Goal: Use online tool/utility: Utilize a website feature to perform a specific function

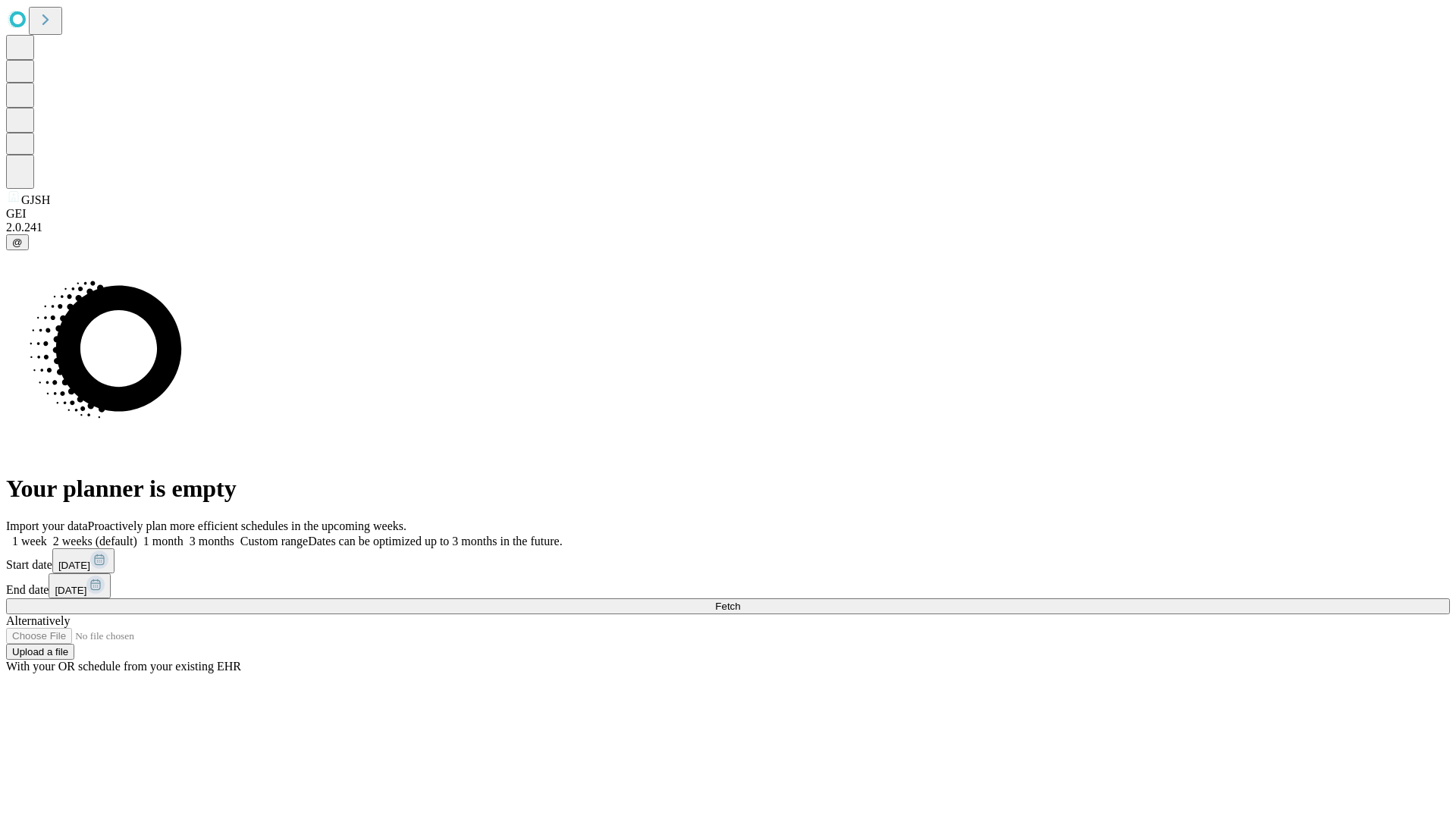
click at [740, 601] on span "Fetch" at bounding box center [727, 607] width 25 height 11
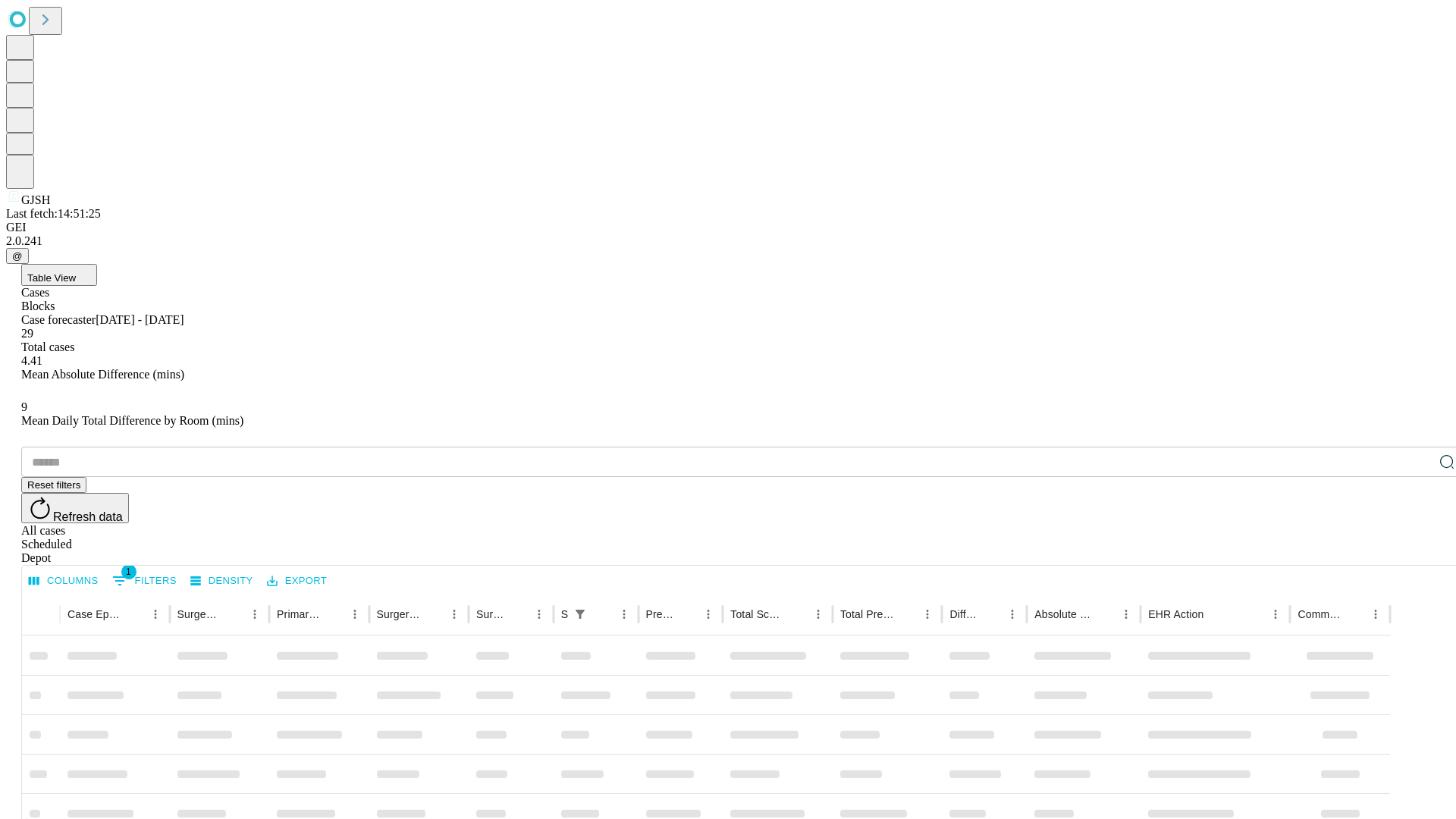
click at [76, 272] on span "Table View" at bounding box center [51, 278] width 49 height 11
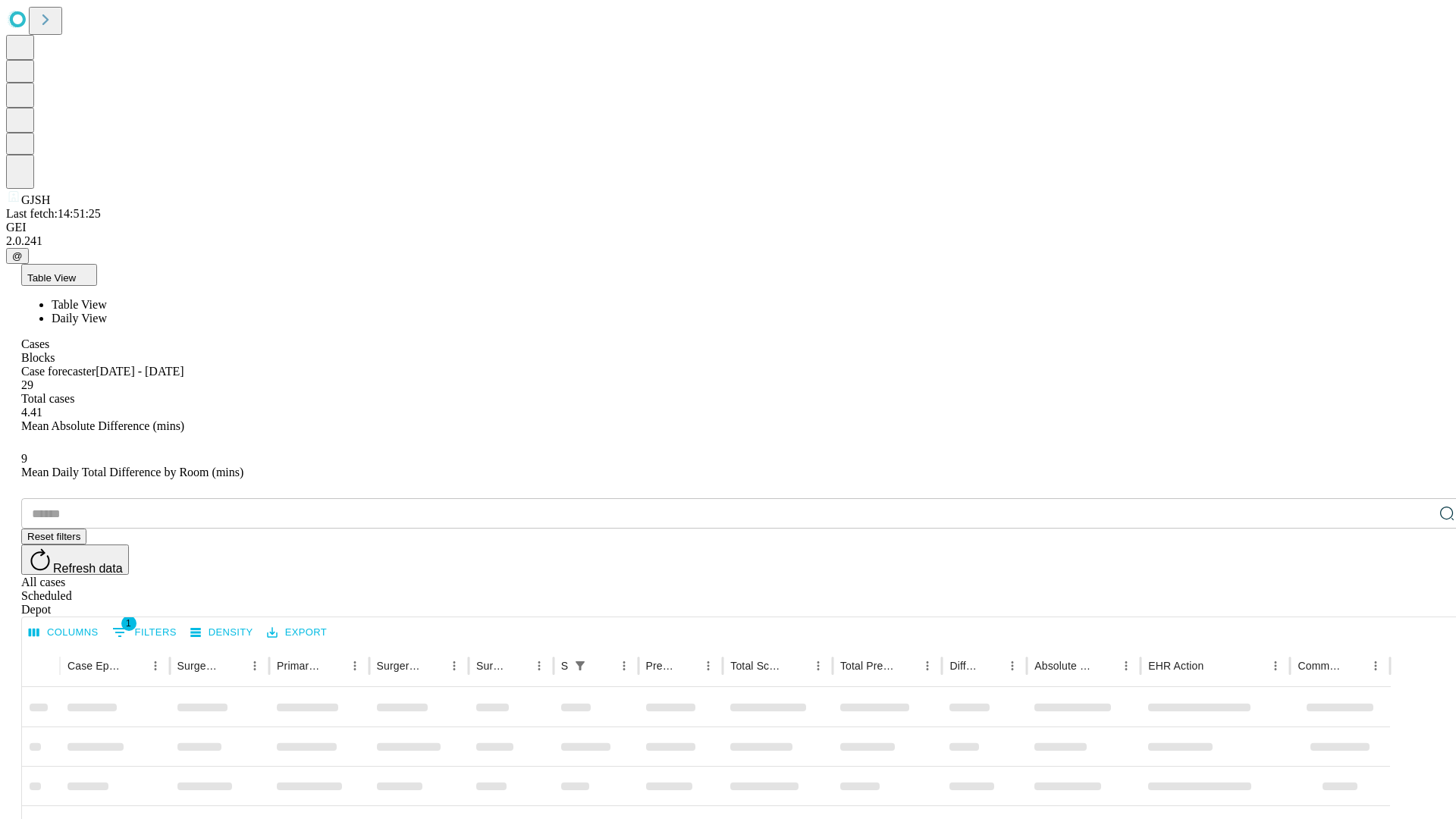
click at [107, 312] on span "Daily View" at bounding box center [79, 318] width 55 height 13
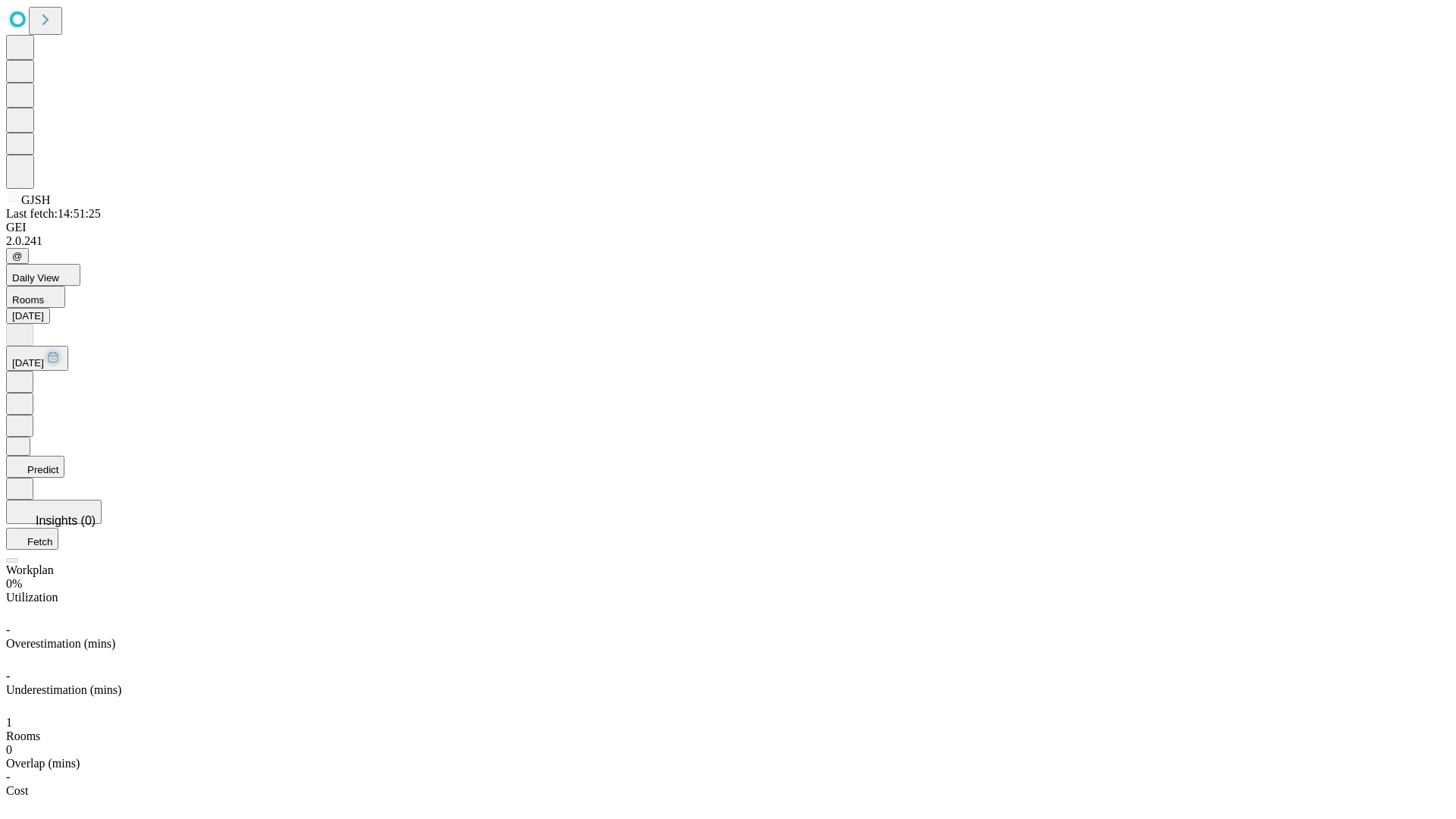
click at [65, 456] on button "Predict" at bounding box center [35, 467] width 58 height 22
